Goal: Task Accomplishment & Management: Use online tool/utility

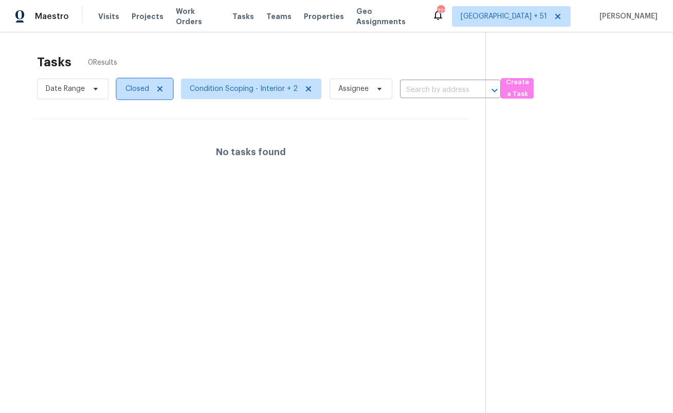
click at [153, 90] on span at bounding box center [158, 89] width 11 height 8
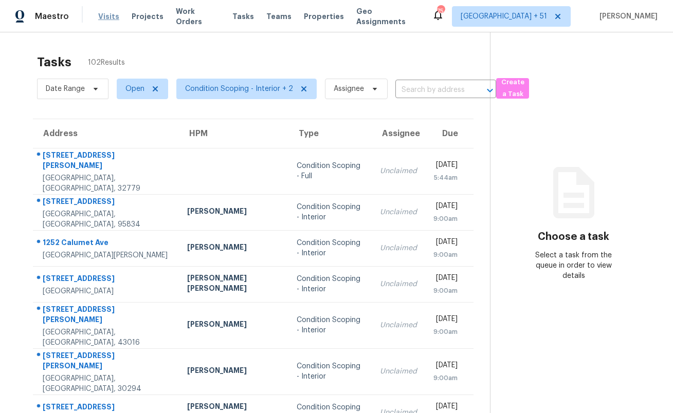
click at [106, 18] on span "Visits" at bounding box center [108, 16] width 21 height 10
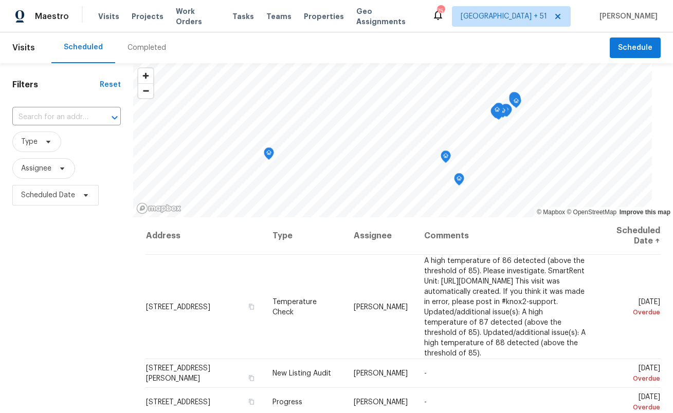
click at [144, 51] on div "Completed" at bounding box center [146, 48] width 39 height 10
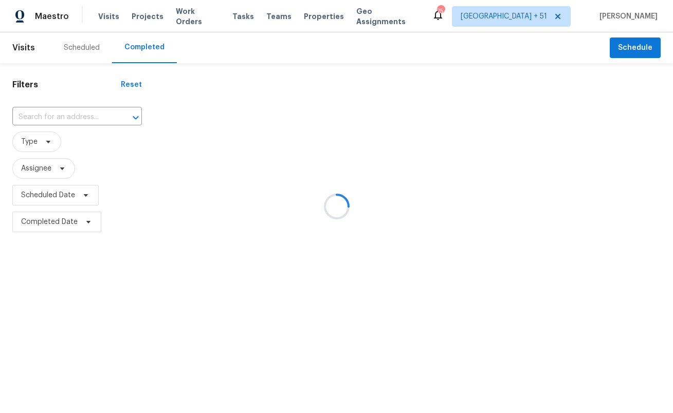
click at [62, 222] on div at bounding box center [336, 206] width 673 height 413
click at [63, 170] on div at bounding box center [336, 206] width 673 height 413
click at [84, 48] on div at bounding box center [336, 206] width 673 height 413
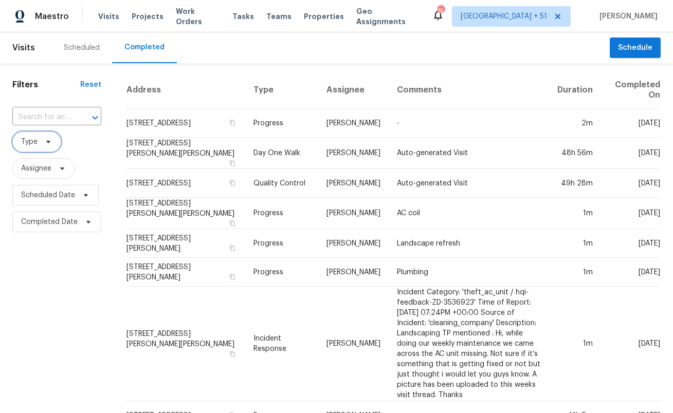
click at [46, 140] on icon at bounding box center [48, 142] width 8 height 8
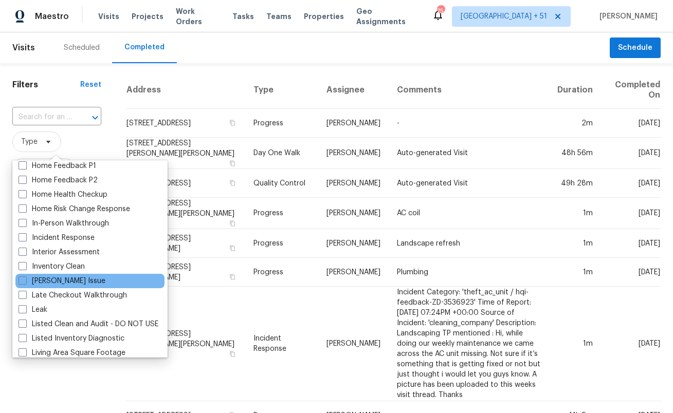
scroll to position [355, 0]
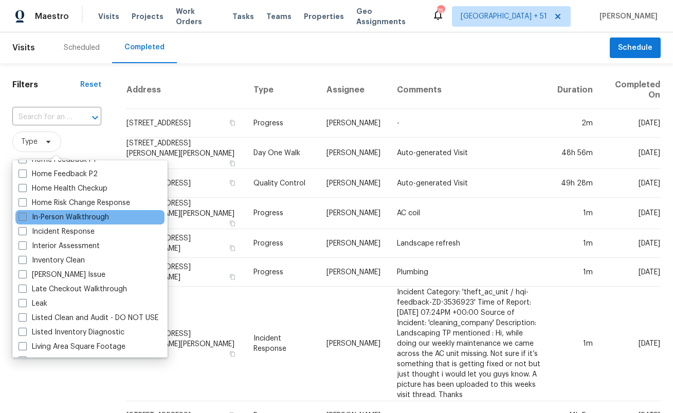
click at [80, 213] on label "In-Person Walkthrough" at bounding box center [64, 217] width 90 height 10
click at [25, 213] on input "In-Person Walkthrough" at bounding box center [22, 215] width 7 height 7
checkbox input "true"
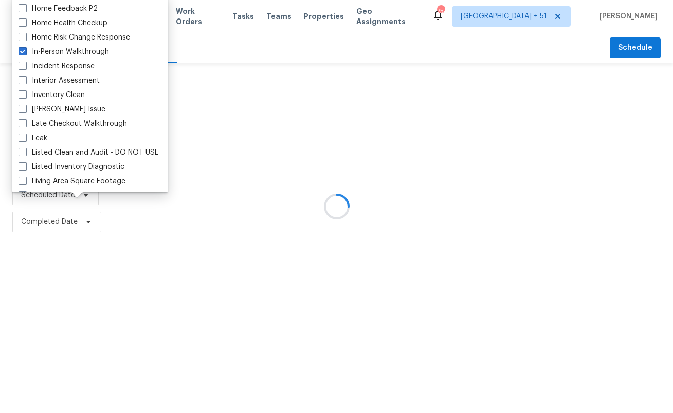
click at [86, 278] on div at bounding box center [336, 206] width 673 height 413
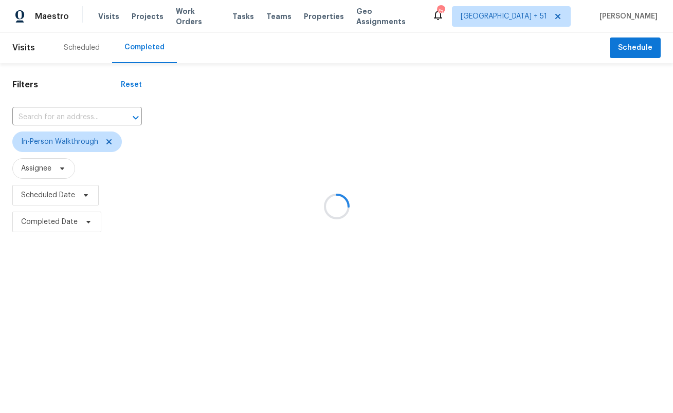
click at [83, 219] on div at bounding box center [336, 206] width 673 height 413
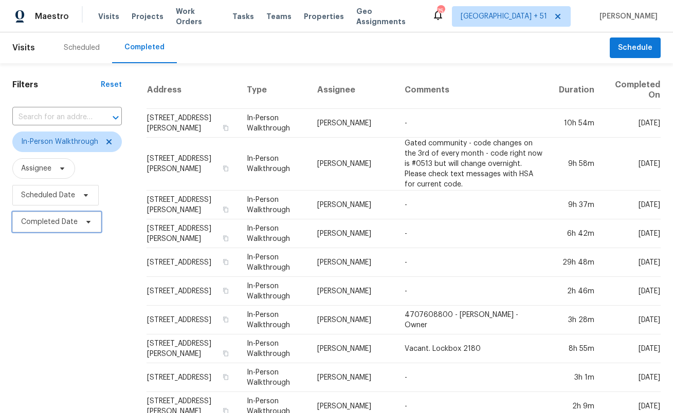
click at [84, 219] on icon at bounding box center [88, 222] width 8 height 8
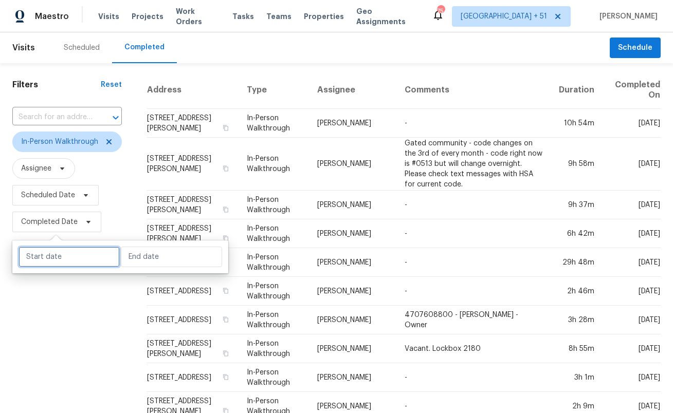
click at [74, 256] on input "text" at bounding box center [69, 257] width 101 height 21
select select "9"
select select "2025"
select select "10"
select select "2025"
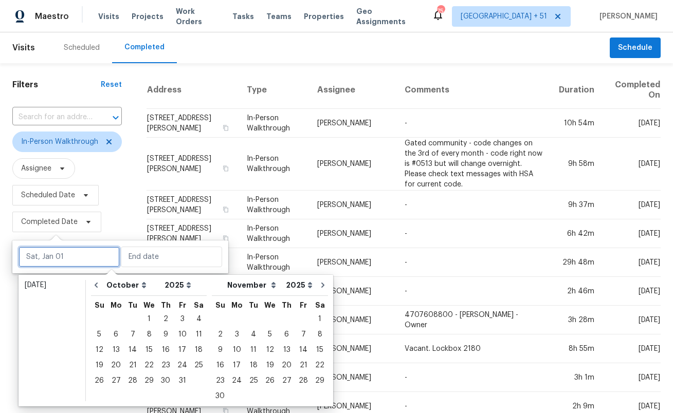
type input "Sat, Oct 04"
click at [99, 337] on div "5" at bounding box center [99, 334] width 16 height 14
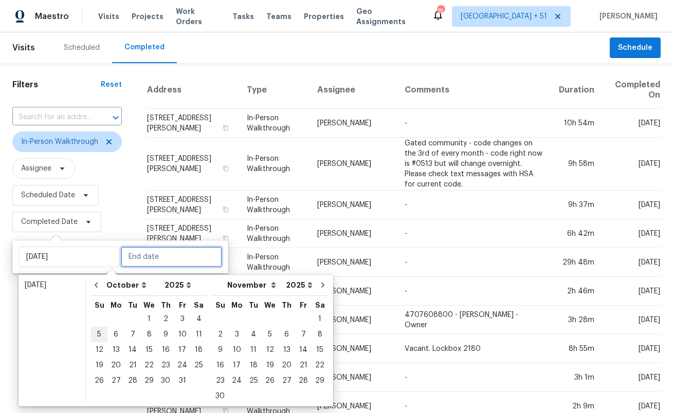
type input "Sun, Oct 05"
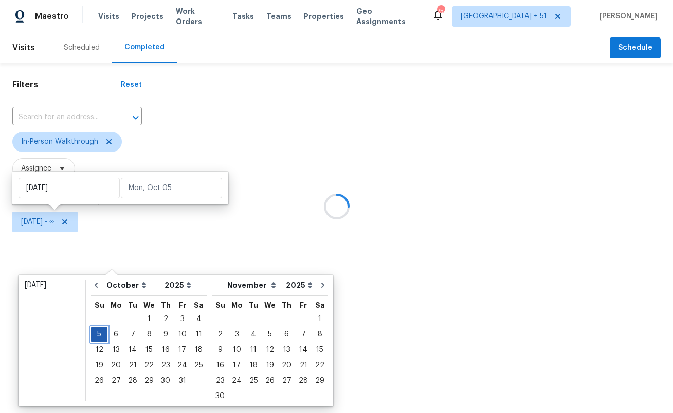
click at [99, 337] on div "5" at bounding box center [99, 334] width 16 height 14
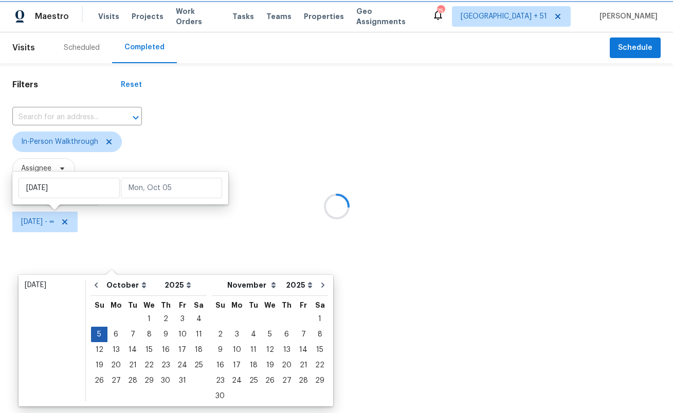
type input "Sun, Oct 05"
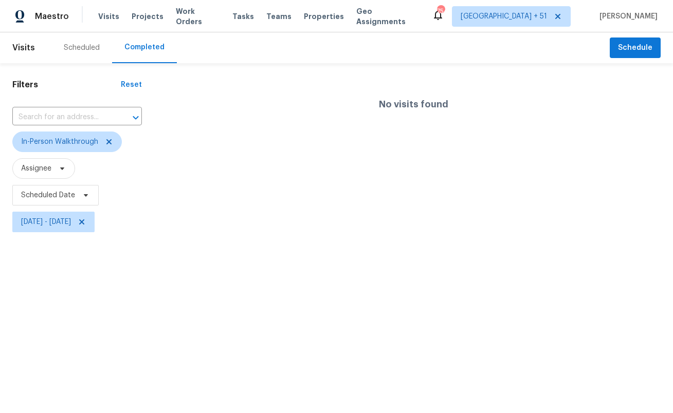
click at [97, 235] on html "Maestro Visits Projects Work Orders Tasks Teams Properties Geo Assignments 754 …" at bounding box center [336, 117] width 673 height 235
click at [95, 216] on span "Sun, Oct 05 - Sun, Oct 05" at bounding box center [53, 222] width 82 height 21
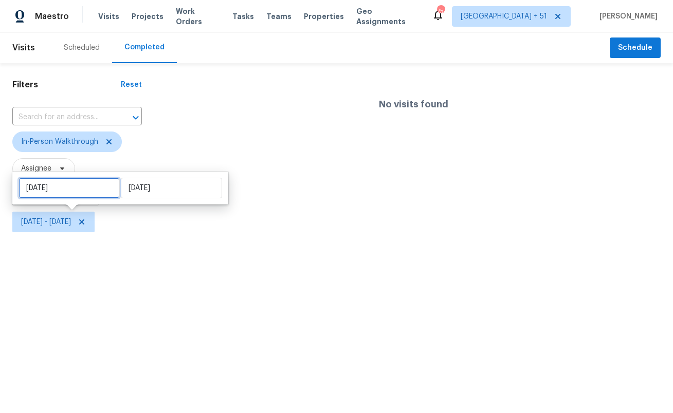
click at [84, 187] on input "Sun, Oct 05" at bounding box center [69, 188] width 101 height 21
select select "9"
select select "2025"
select select "10"
select select "2025"
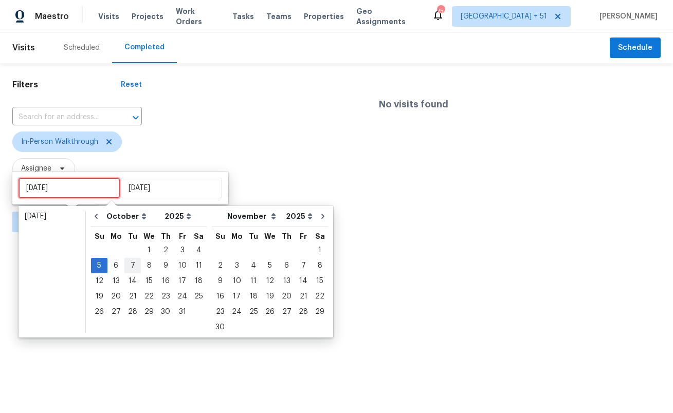
type input "Tue, Oct 07"
type input "Sat, Oct 04"
type input "Sun, Oct 05"
click at [195, 247] on div "4" at bounding box center [199, 250] width 16 height 14
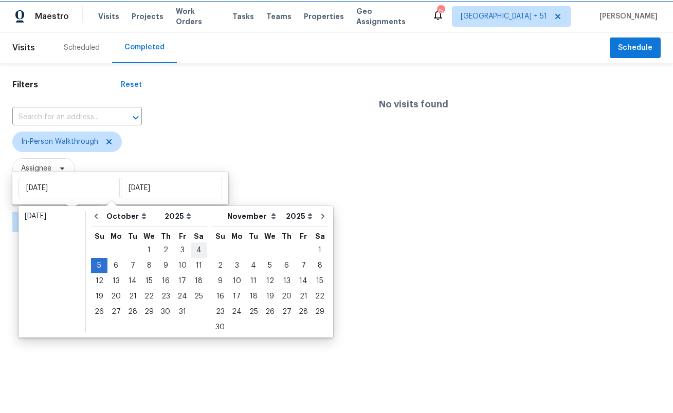
type input "Sat, Oct 04"
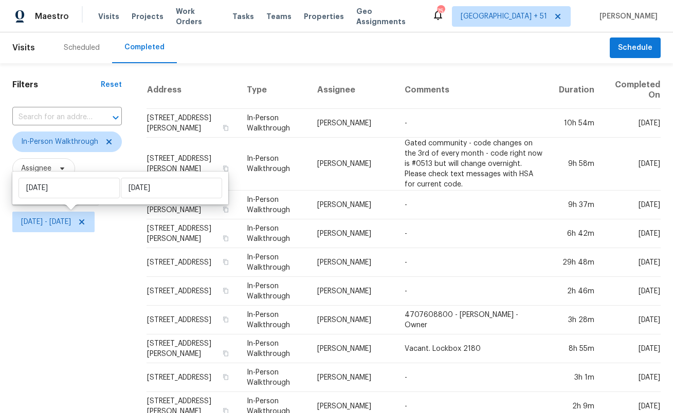
click at [129, 303] on div "Filters Reset ​ In-Person Walkthrough Assignee Scheduled Date Sat, Oct 04 - Sun…" at bounding box center [67, 403] width 134 height 680
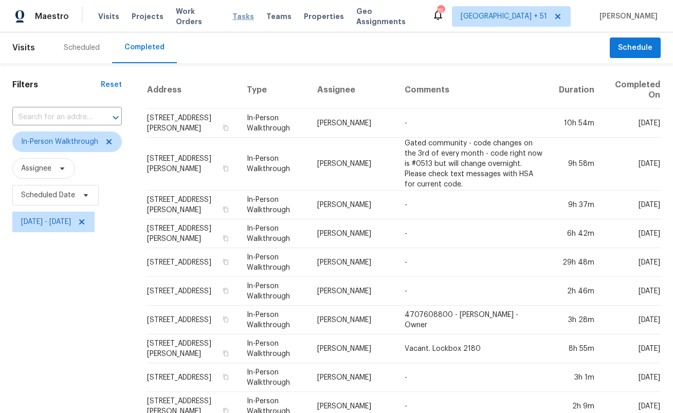
click at [234, 16] on span "Tasks" at bounding box center [243, 16] width 22 height 7
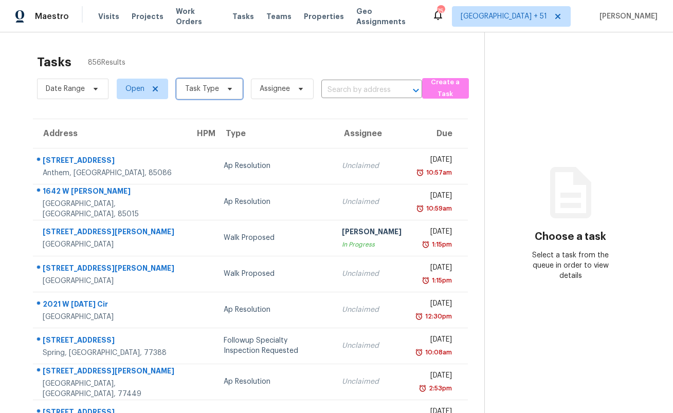
click at [211, 91] on span "Task Type" at bounding box center [202, 89] width 34 height 10
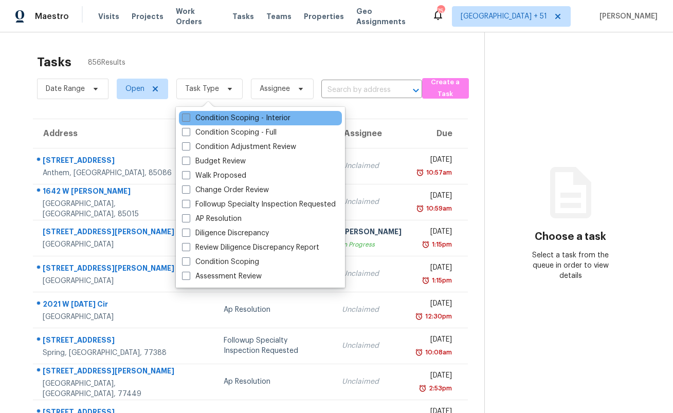
click at [222, 121] on label "Condition Scoping - Interior" at bounding box center [236, 118] width 108 height 10
click at [189, 120] on input "Condition Scoping - Interior" at bounding box center [185, 116] width 7 height 7
checkbox input "true"
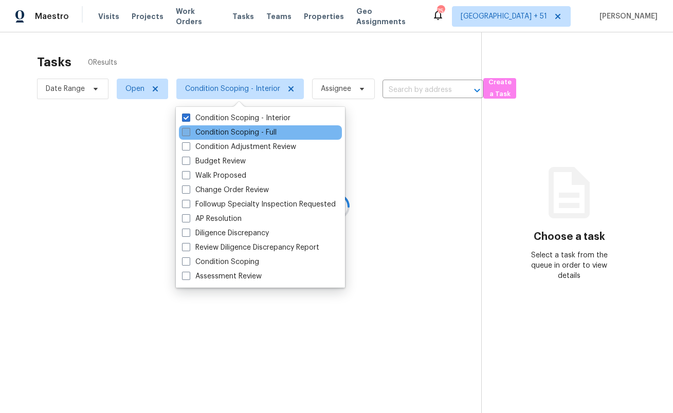
click at [221, 132] on label "Condition Scoping - Full" at bounding box center [229, 132] width 95 height 10
click at [189, 132] on input "Condition Scoping - Full" at bounding box center [185, 130] width 7 height 7
checkbox input "true"
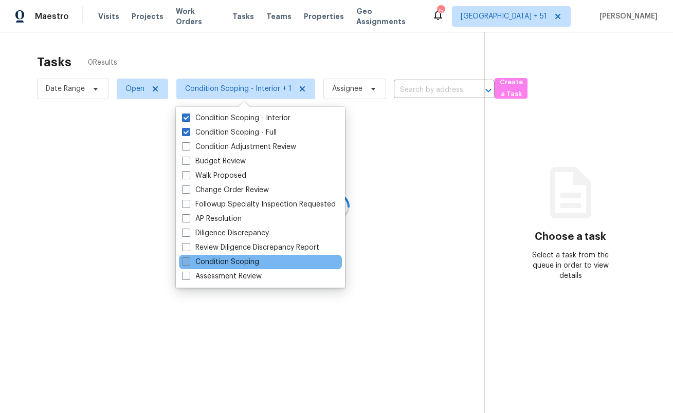
click at [211, 258] on label "Condition Scoping" at bounding box center [220, 262] width 77 height 10
click at [189, 258] on input "Condition Scoping" at bounding box center [185, 260] width 7 height 7
checkbox input "true"
click at [16, 73] on div at bounding box center [336, 206] width 673 height 413
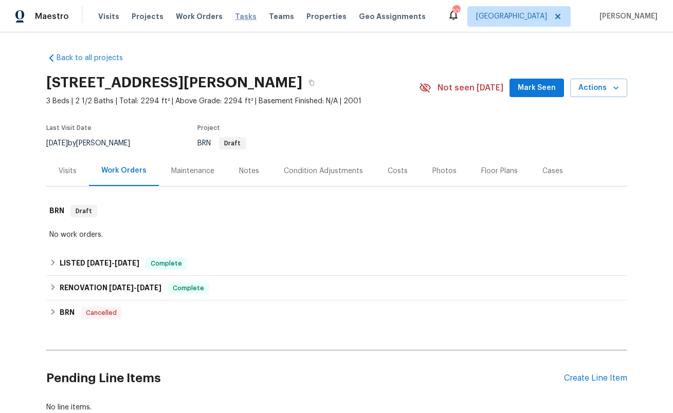
click at [239, 17] on span "Tasks" at bounding box center [246, 16] width 22 height 7
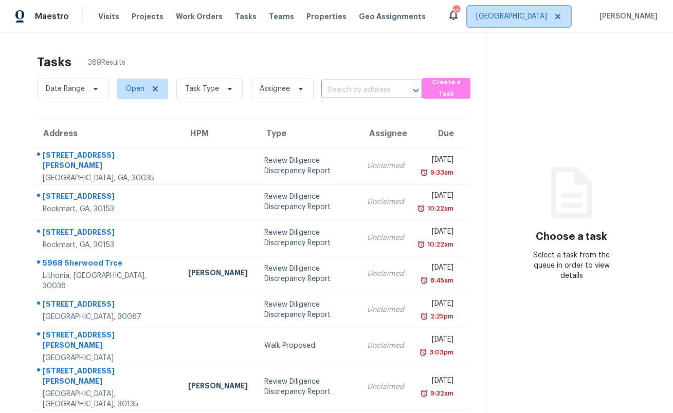
click at [544, 14] on span "[GEOGRAPHIC_DATA]" at bounding box center [511, 16] width 71 height 10
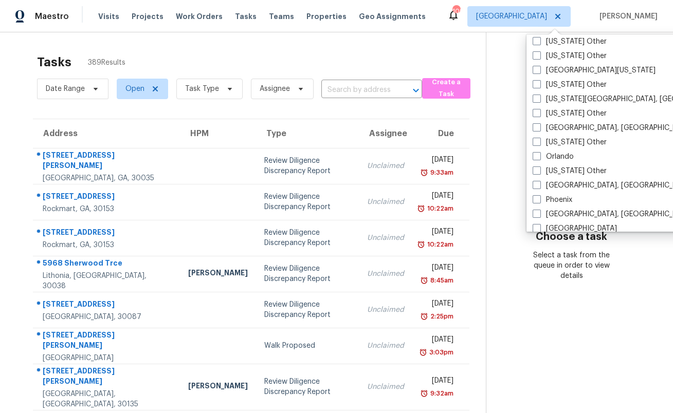
scroll to position [1077, 0]
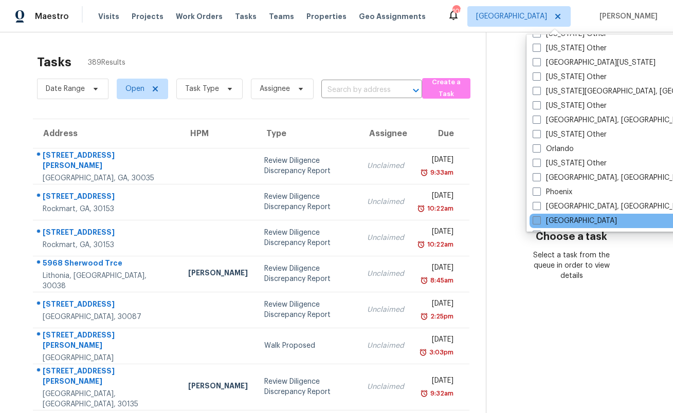
click at [567, 219] on label "[GEOGRAPHIC_DATA]" at bounding box center [574, 221] width 84 height 10
click at [539, 219] on input "[GEOGRAPHIC_DATA]" at bounding box center [535, 219] width 7 height 7
checkbox input "true"
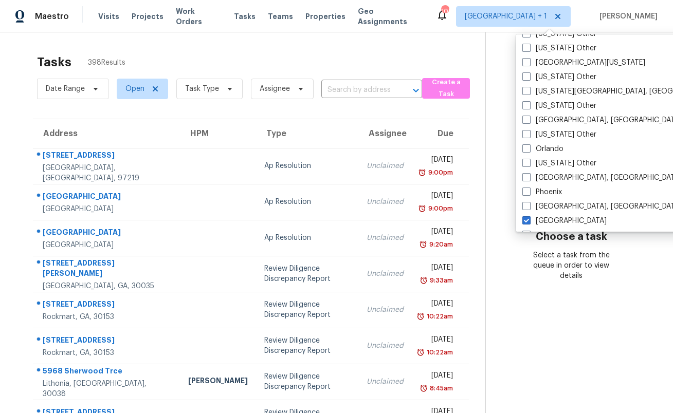
click at [485, 144] on section "Choose a task Select a task from the queue in order to view details" at bounding box center [570, 288] width 171 height 513
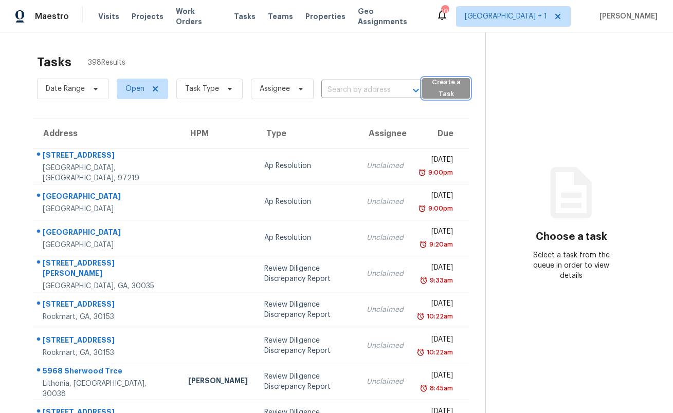
click at [438, 94] on span "Create a Task" at bounding box center [446, 89] width 38 height 24
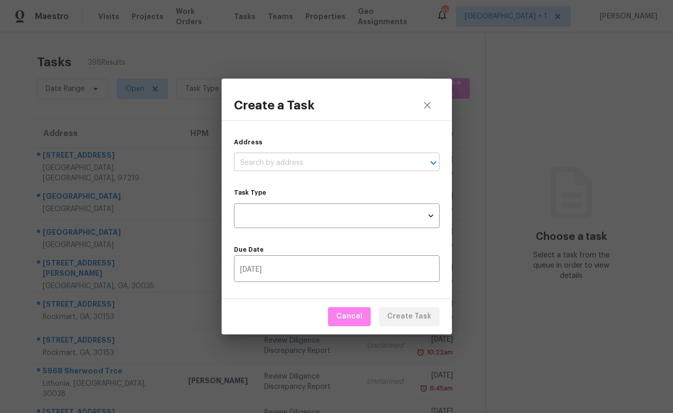
click at [344, 159] on input "text" at bounding box center [322, 163] width 177 height 16
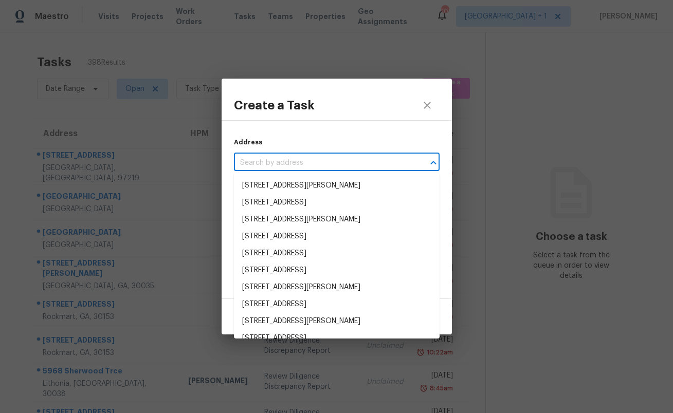
paste input "[STREET_ADDRESS]"
type input "[STREET_ADDRESS]"
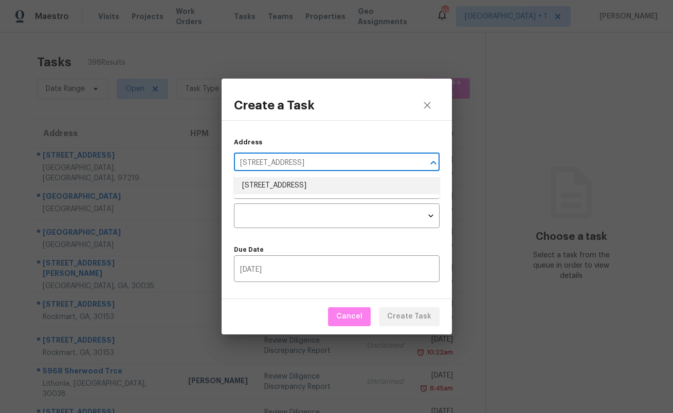
click at [331, 186] on li "[STREET_ADDRESS]" at bounding box center [337, 185] width 206 height 17
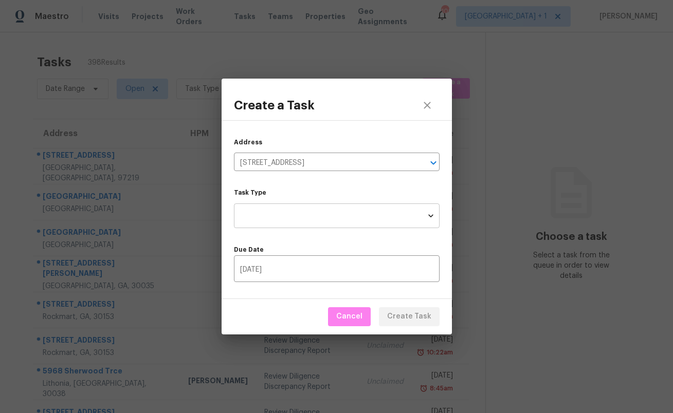
click at [326, 210] on body "Maestro Visits Projects Work Orders Tasks Teams Properties Geo Assignments 109 …" at bounding box center [336, 206] width 673 height 413
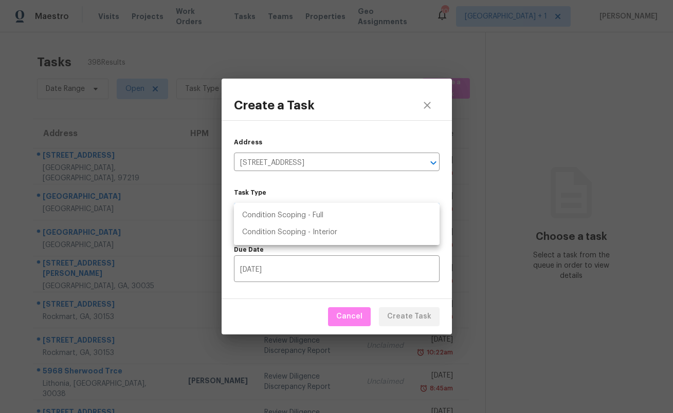
click at [326, 210] on li "Condition Scoping - Full" at bounding box center [337, 215] width 206 height 17
type input "virtual_full_assessment"
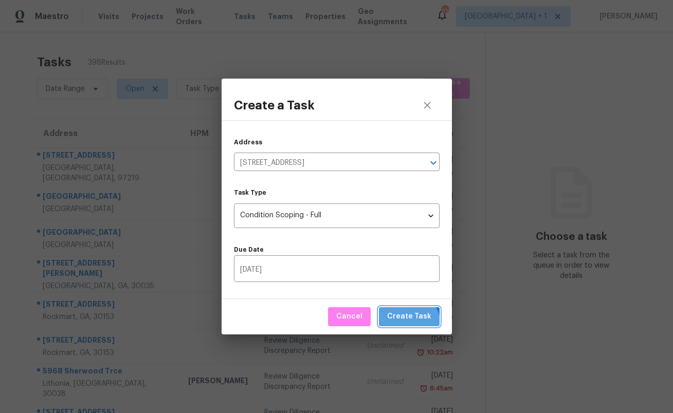
click at [408, 325] on button "Create Task" at bounding box center [409, 316] width 61 height 19
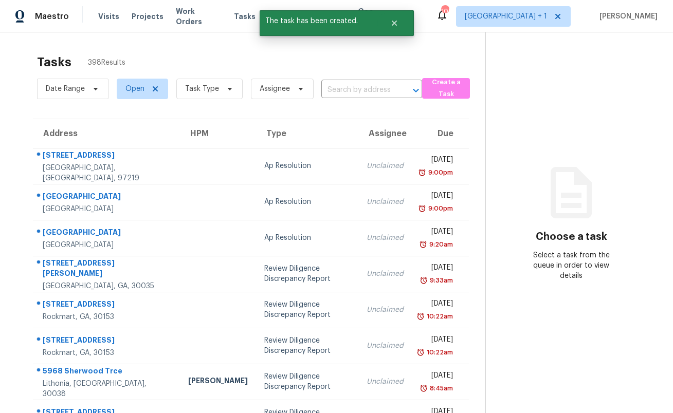
click at [501, 69] on section "Choose a task Select a task from the queue in order to view details" at bounding box center [570, 288] width 171 height 513
